Goal: Information Seeking & Learning: Learn about a topic

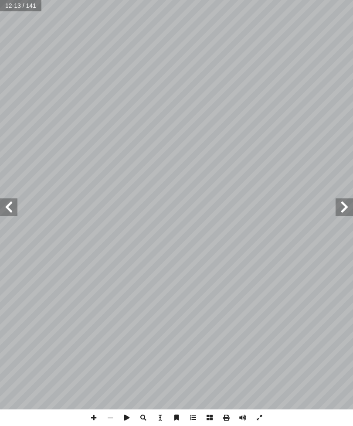
click at [3, 207] on span at bounding box center [8, 206] width 17 height 17
click at [4, 213] on span at bounding box center [8, 206] width 17 height 17
click at [4, 212] on span at bounding box center [8, 206] width 17 height 17
click at [21, 3] on input "text" at bounding box center [21, 5] width 42 height 11
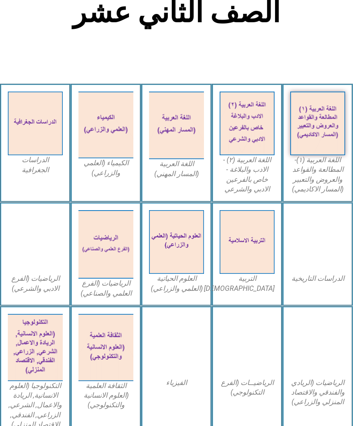
scroll to position [189, 0]
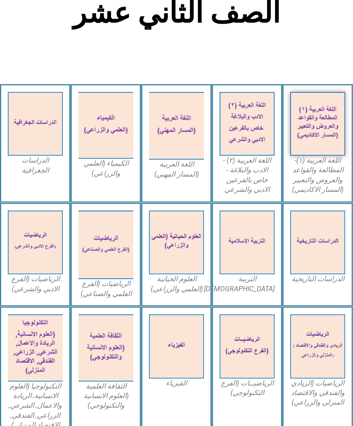
click at [34, 230] on img at bounding box center [35, 243] width 55 height 64
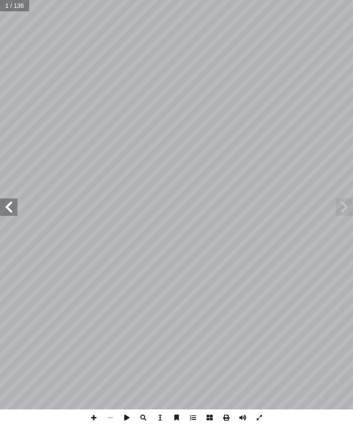
click at [11, 211] on span at bounding box center [8, 206] width 17 height 17
click at [6, 208] on span at bounding box center [8, 206] width 17 height 17
click at [12, 210] on span at bounding box center [8, 206] width 17 height 17
